Goal: Check status: Check status

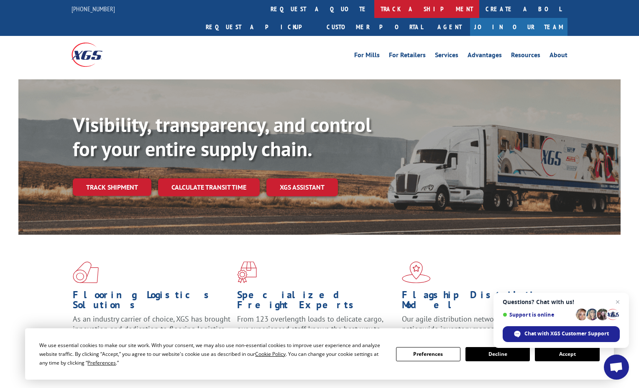
click at [374, 11] on link "track a shipment" at bounding box center [426, 9] width 105 height 18
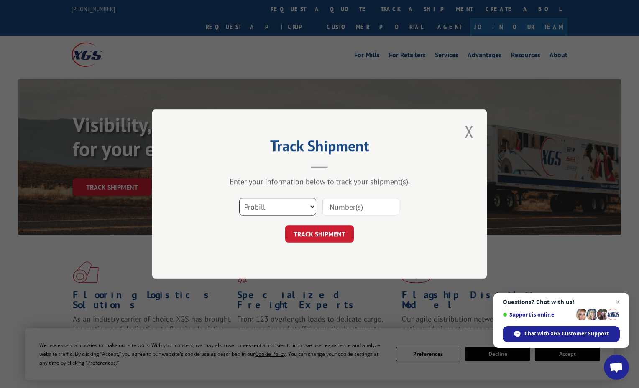
click at [311, 206] on select "Select category... Probill BOL PO" at bounding box center [277, 207] width 77 height 18
click at [310, 206] on select "Select category... Probill BOL PO" at bounding box center [277, 207] width 77 height 18
select select "po"
click at [239, 198] on select "Select category... Probill BOL PO" at bounding box center [277, 207] width 77 height 18
click at [370, 205] on input at bounding box center [360, 207] width 77 height 18
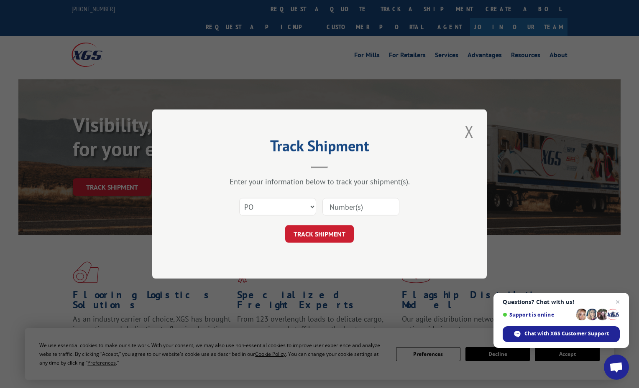
paste input "95893710"
type input "95893710"
click at [318, 233] on button "TRACK SHIPMENT" at bounding box center [319, 234] width 69 height 18
